Goal: Information Seeking & Learning: Learn about a topic

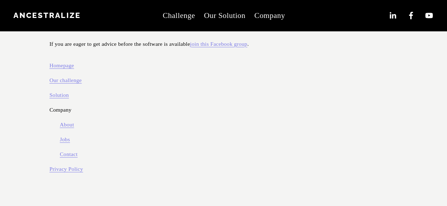
scroll to position [364, 0]
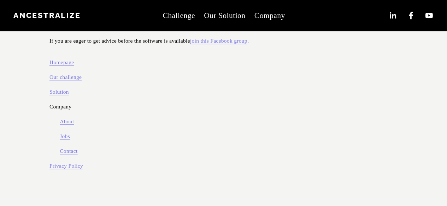
click at [62, 135] on link "Jobs" at bounding box center [65, 137] width 10 height 10
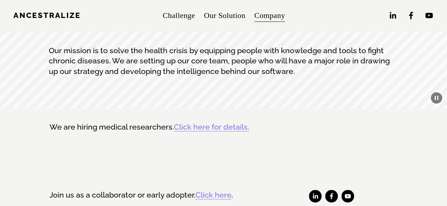
scroll to position [26, 0]
click at [199, 131] on link "Click here for details." at bounding box center [211, 127] width 75 height 9
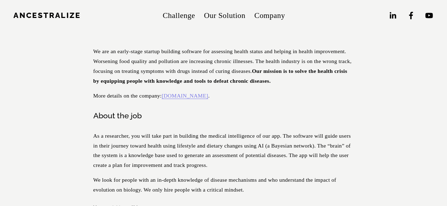
scroll to position [71, 0]
